Goal: Information Seeking & Learning: Learn about a topic

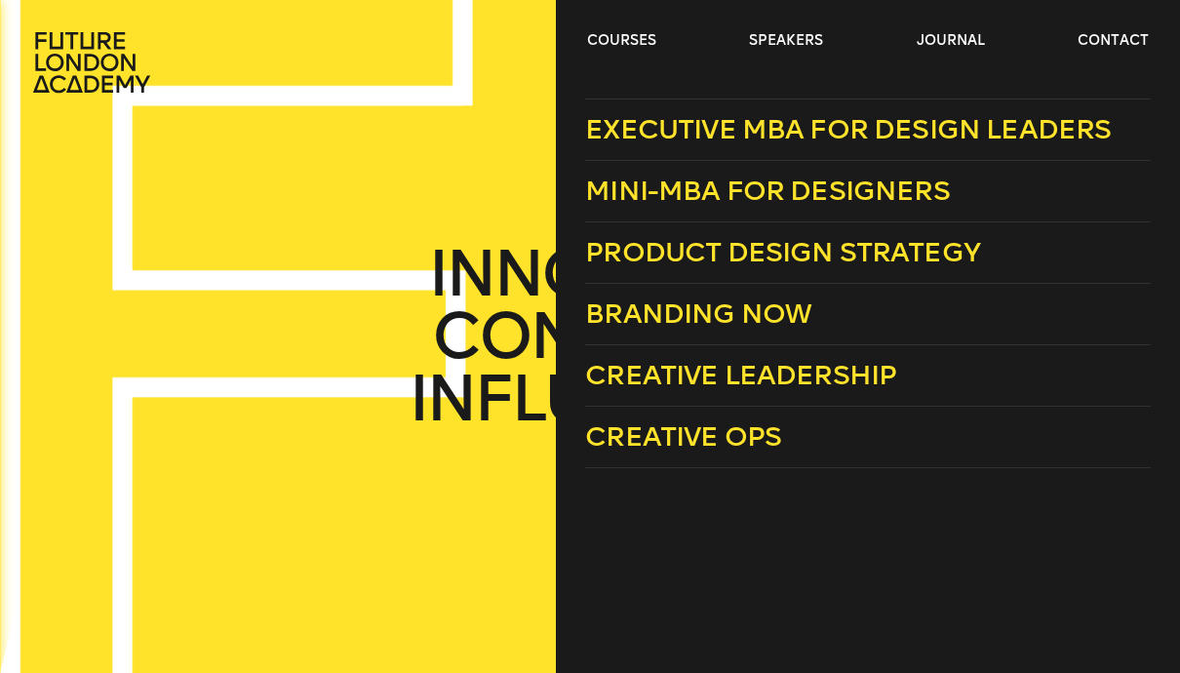
click at [722, 444] on span "Creative Ops" at bounding box center [683, 436] width 196 height 32
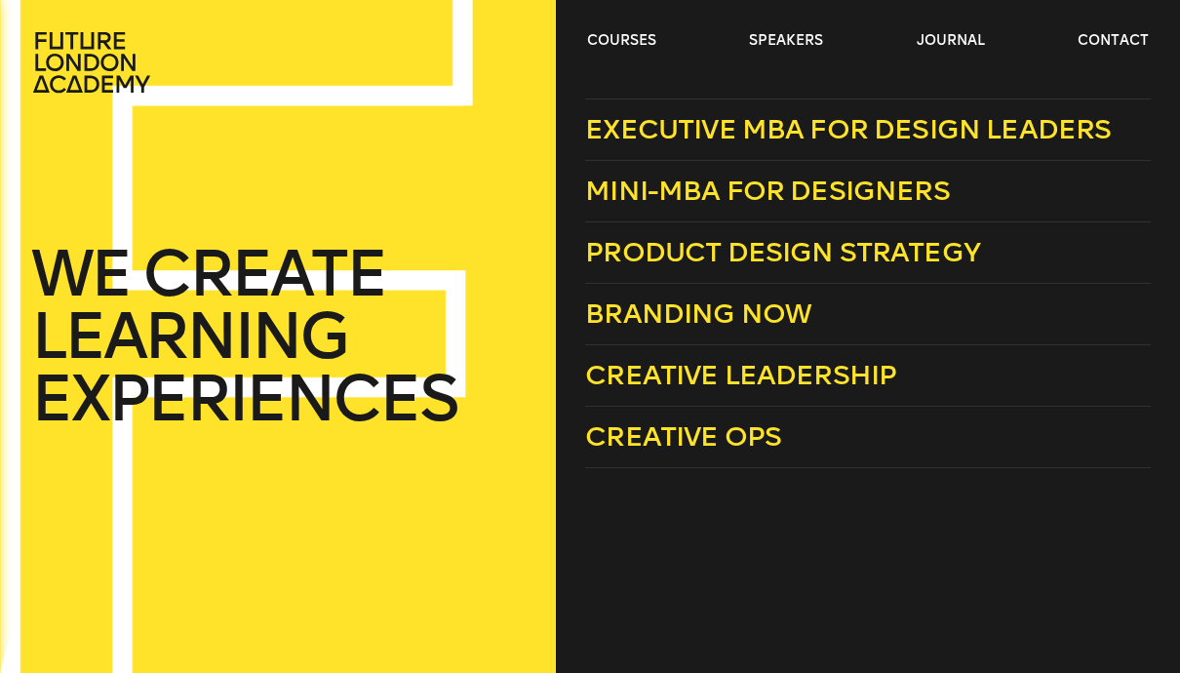
click at [770, 315] on span "Branding Now" at bounding box center [698, 313] width 226 height 32
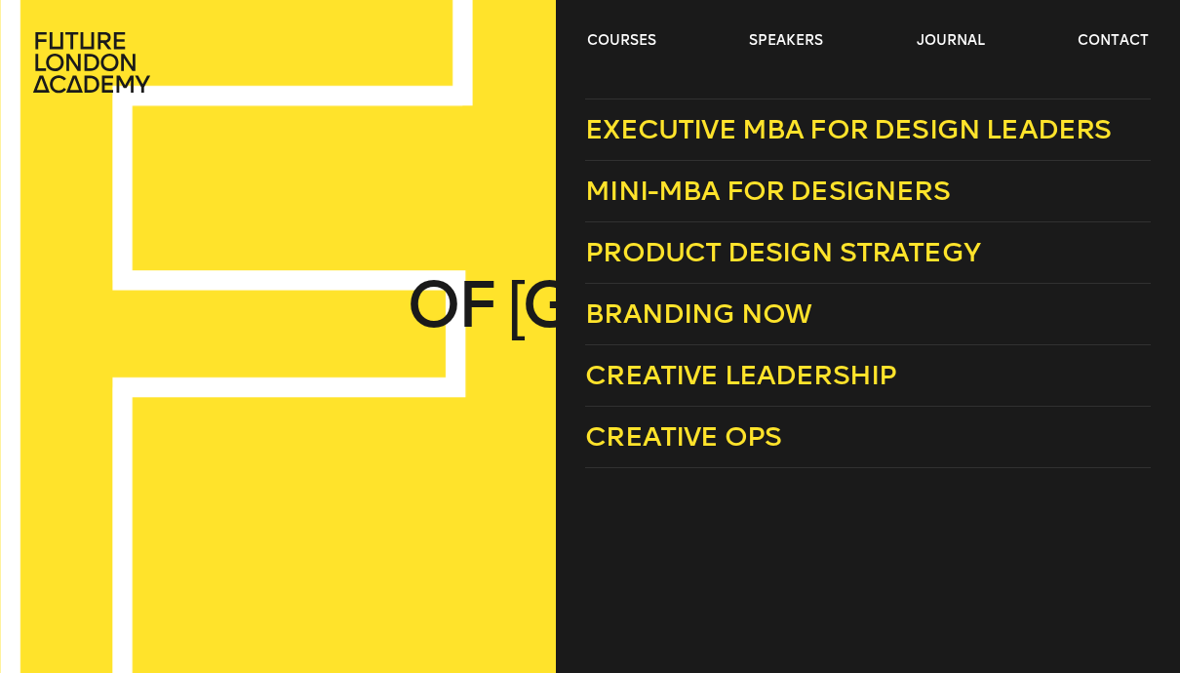
click at [835, 256] on span "Product Design Strategy" at bounding box center [782, 252] width 395 height 32
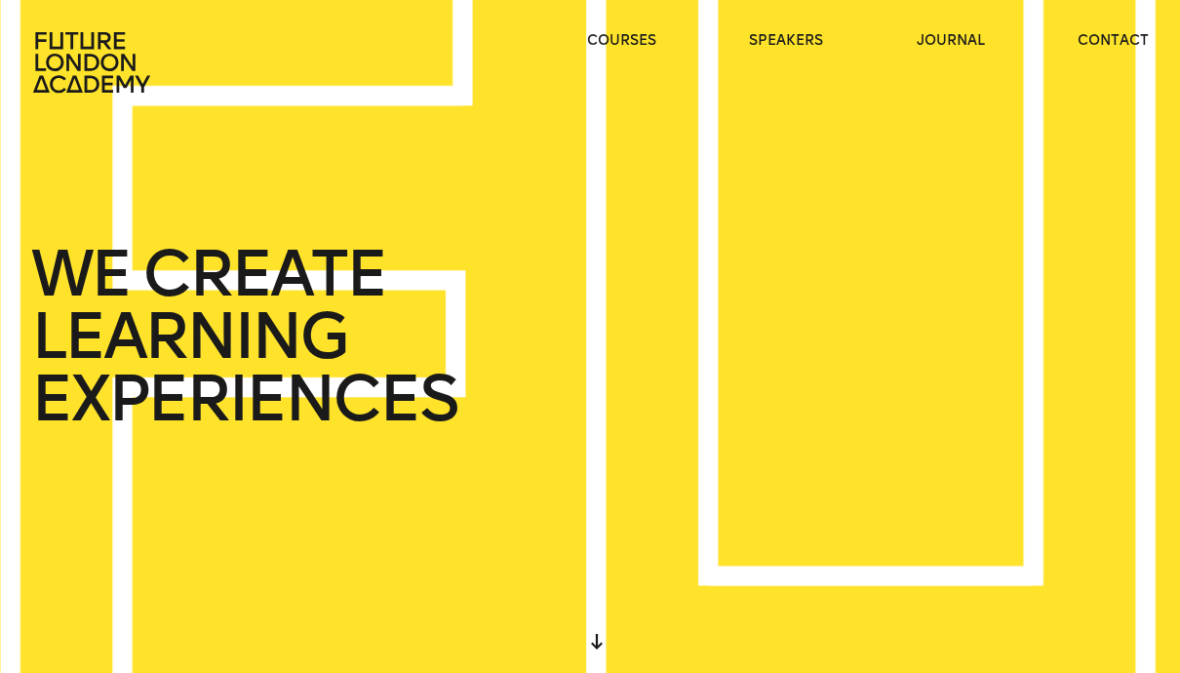
click at [593, 57] on ul "courses speakers journal contact" at bounding box center [868, 62] width 562 height 62
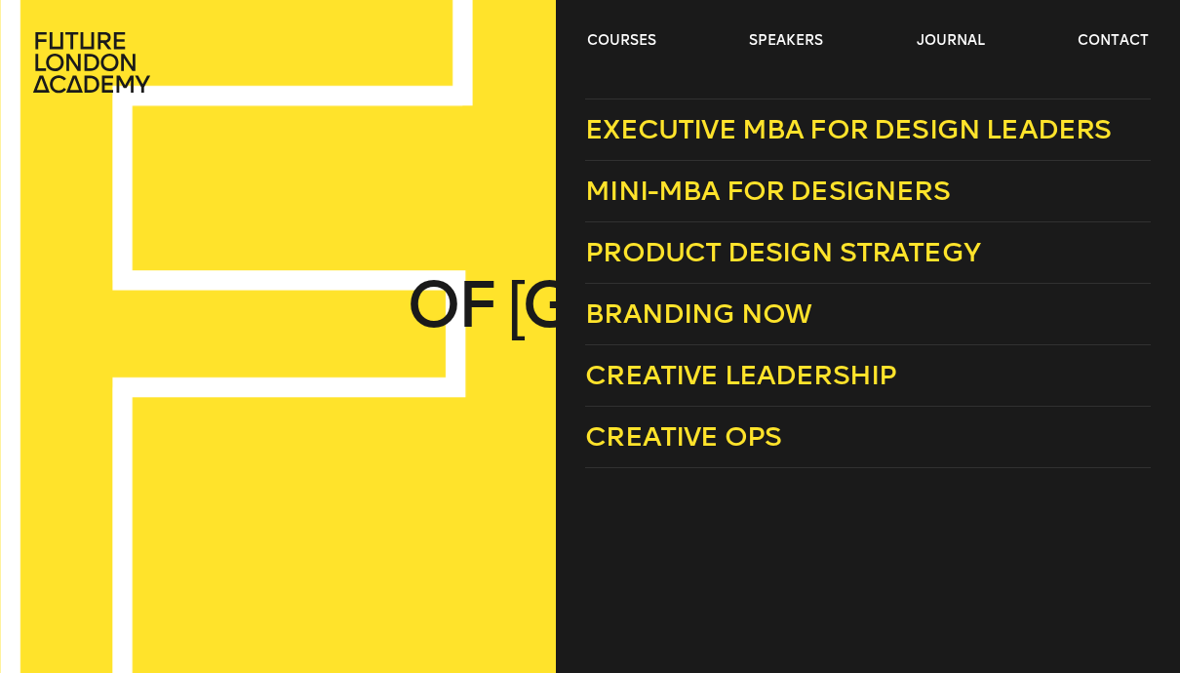
click at [817, 381] on span "Creative Leadership" at bounding box center [740, 375] width 311 height 32
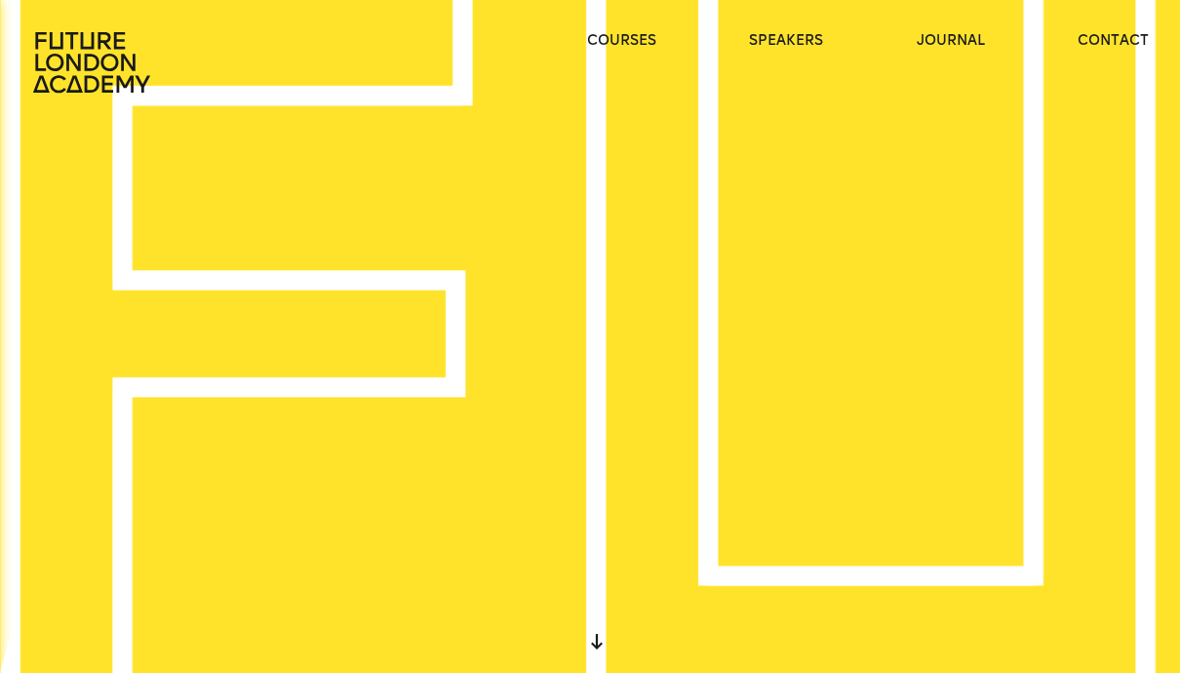
click at [947, 40] on link "journal" at bounding box center [951, 41] width 68 height 20
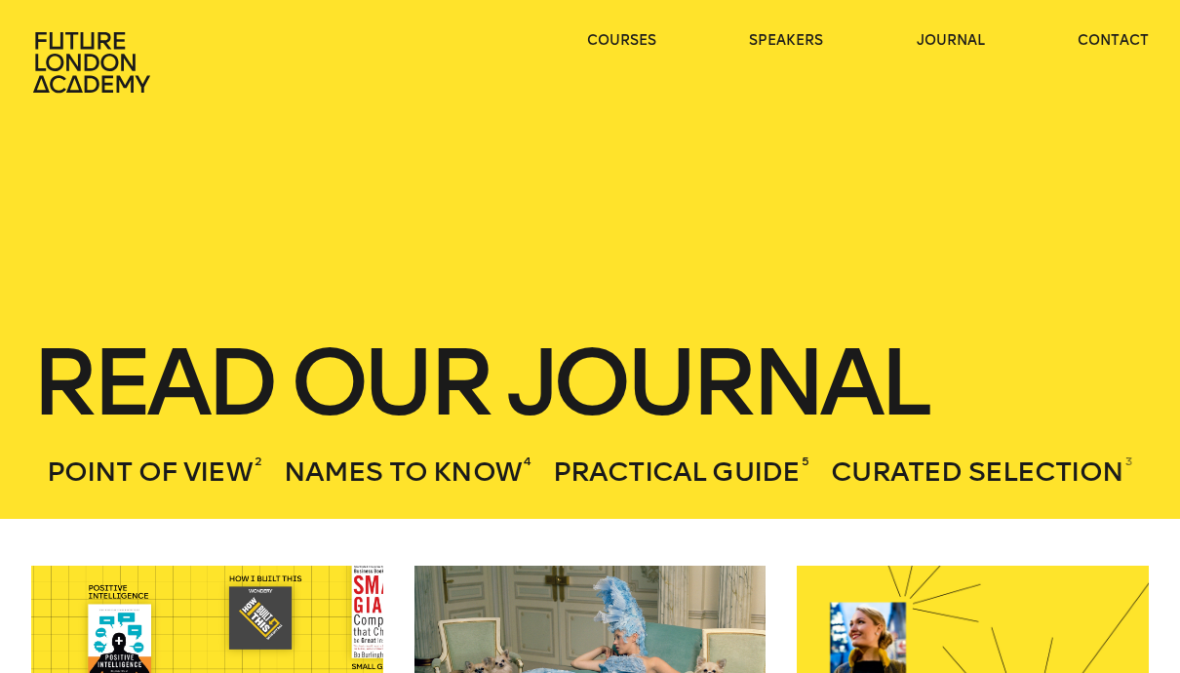
scroll to position [0, 2772]
click at [63, 64] on icon at bounding box center [91, 62] width 117 height 60
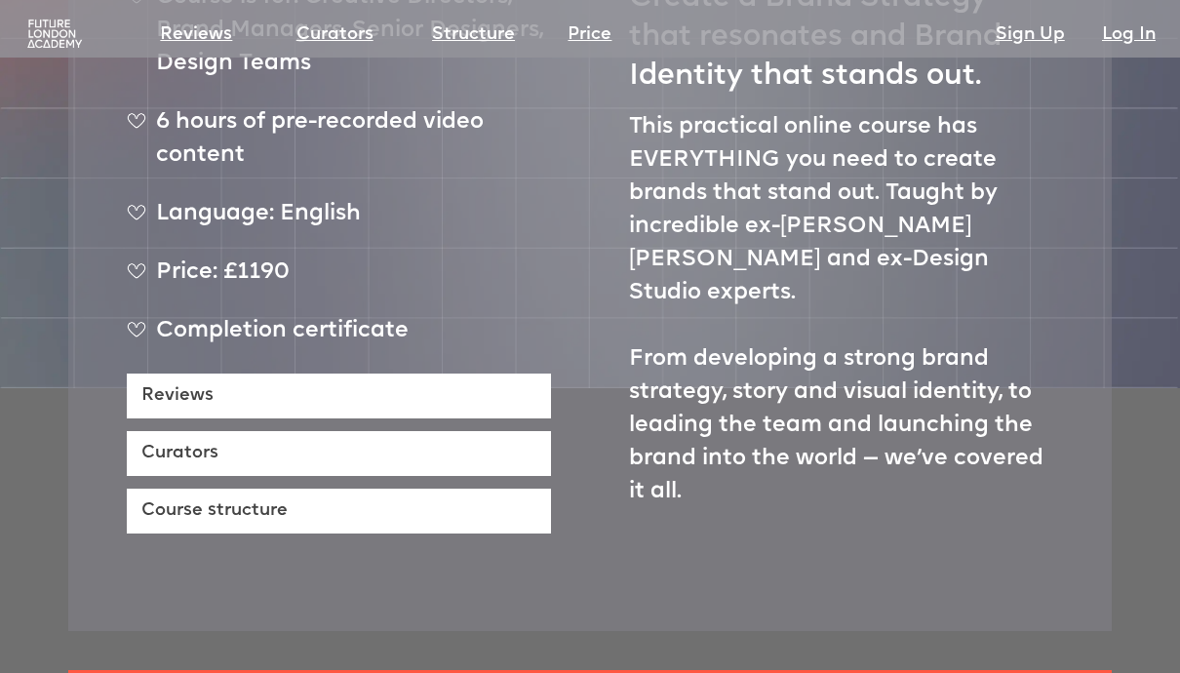
scroll to position [705, 0]
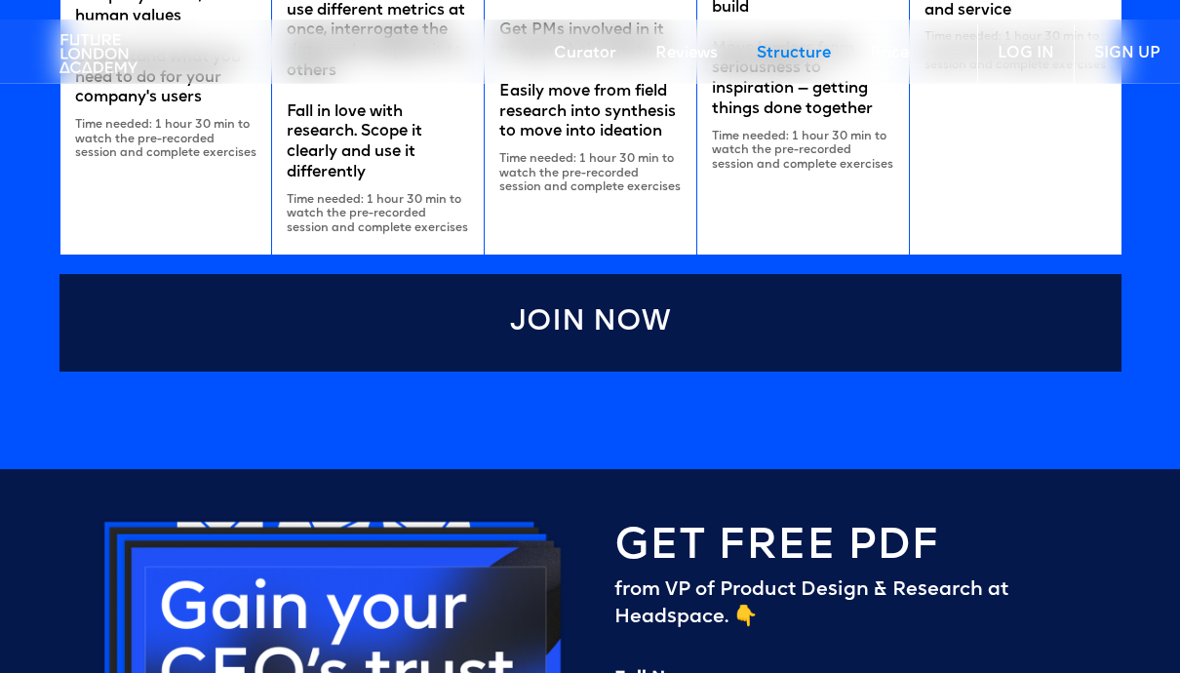
scroll to position [4255, 0]
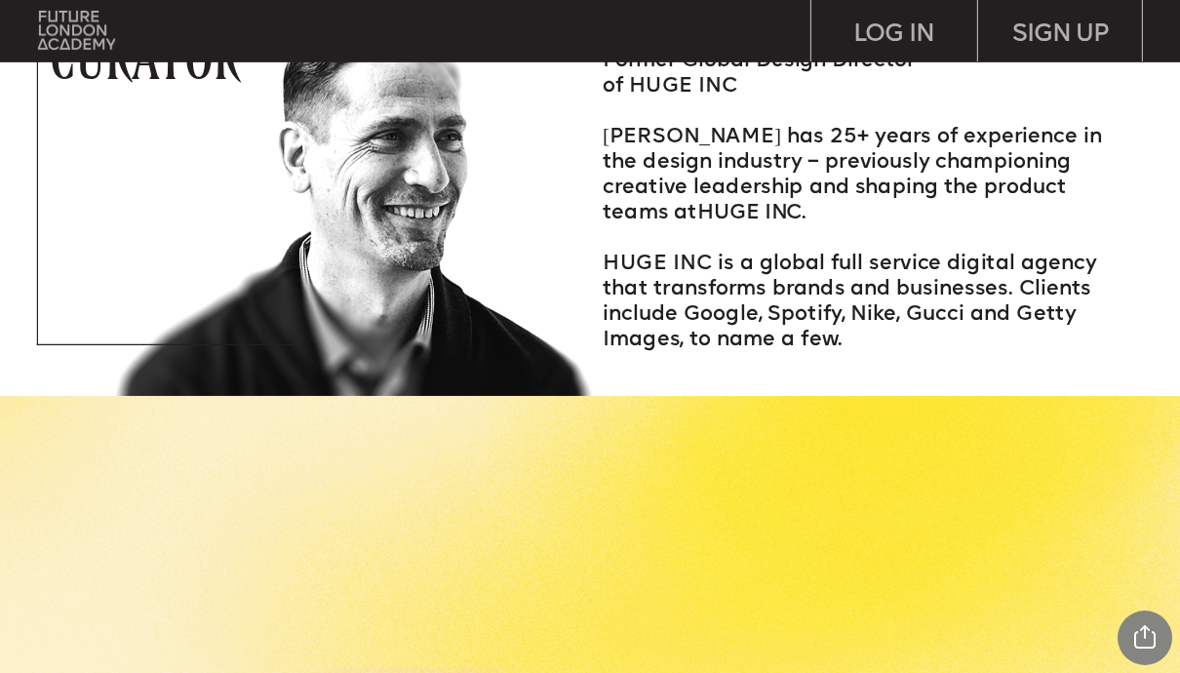
scroll to position [2319, 0]
